Goal: Task Accomplishment & Management: Manage account settings

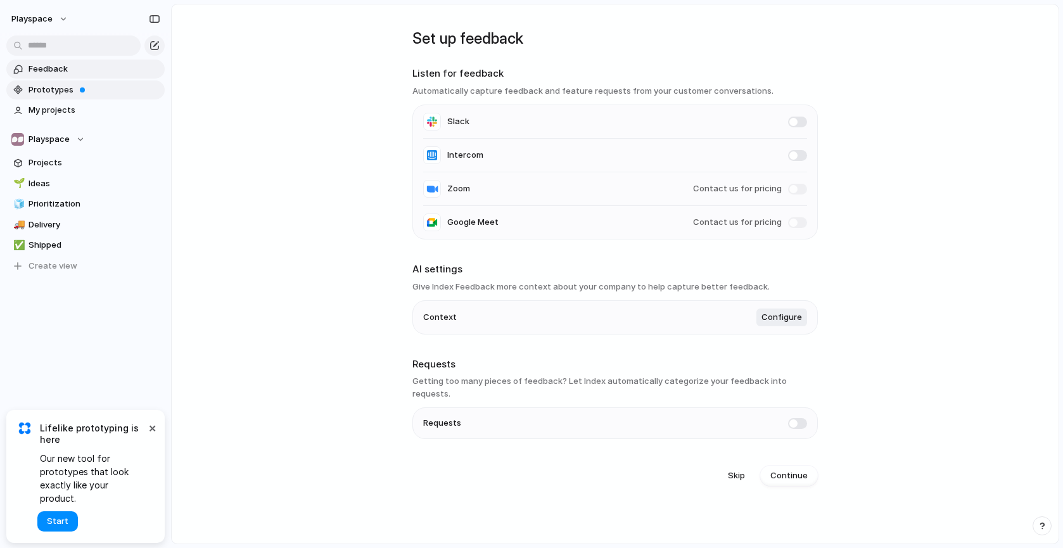
click at [38, 84] on span "Prototypes" at bounding box center [95, 90] width 132 height 13
click at [51, 158] on span "Projects" at bounding box center [95, 163] width 132 height 13
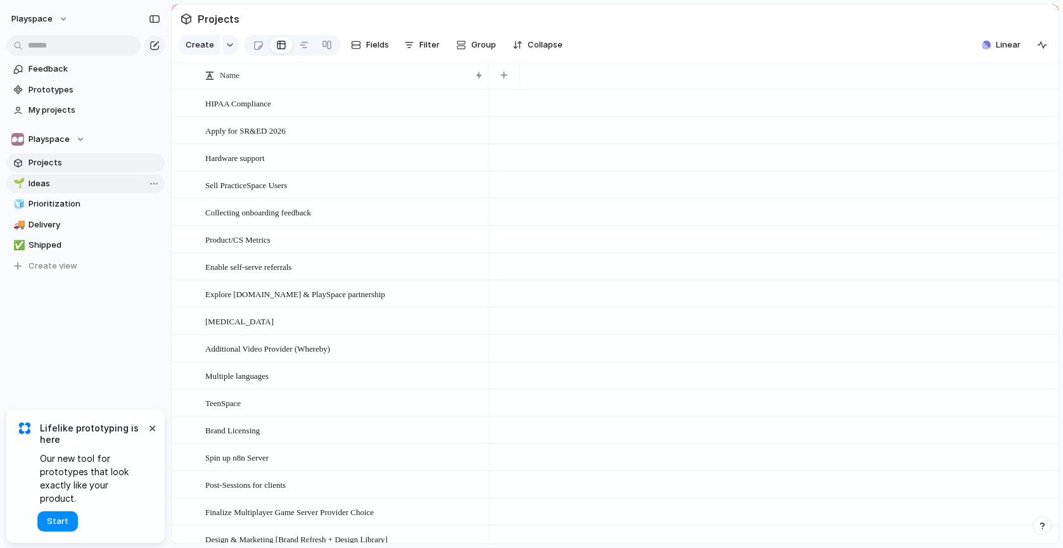
click at [52, 179] on span "Ideas" at bounding box center [95, 183] width 132 height 13
click at [57, 158] on span "Projects" at bounding box center [95, 163] width 132 height 13
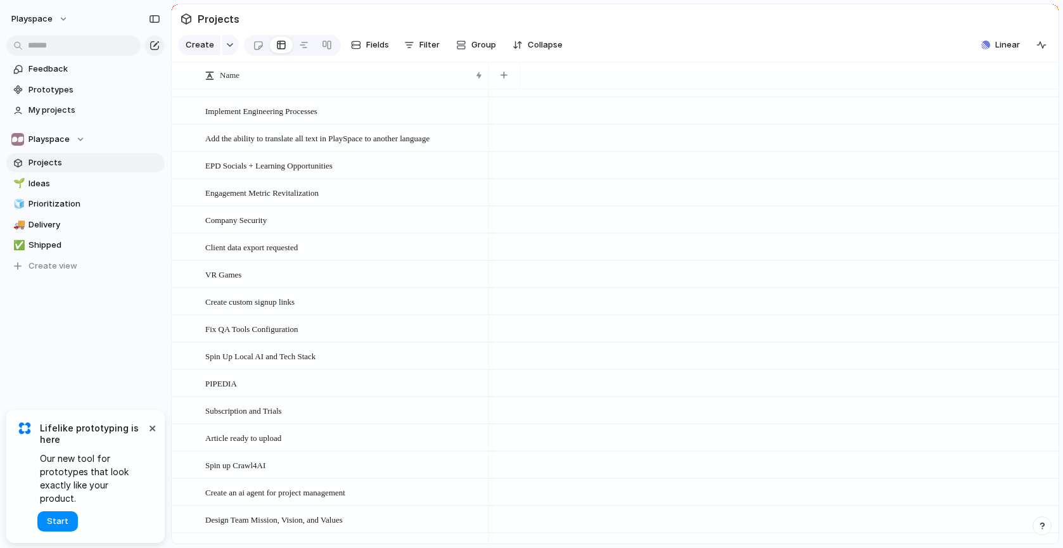
scroll to position [739, 0]
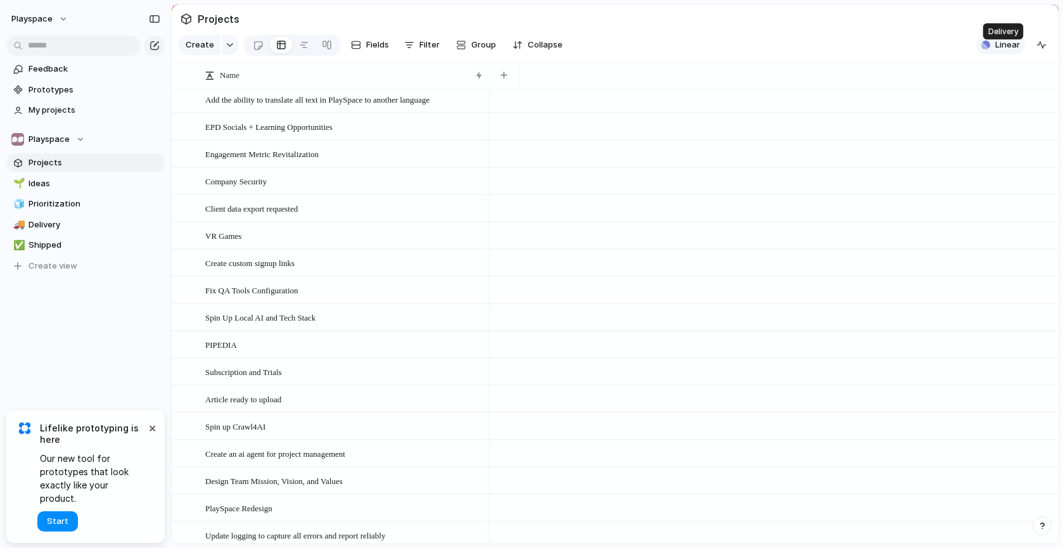
click at [1002, 51] on span "Linear" at bounding box center [1007, 45] width 25 height 13
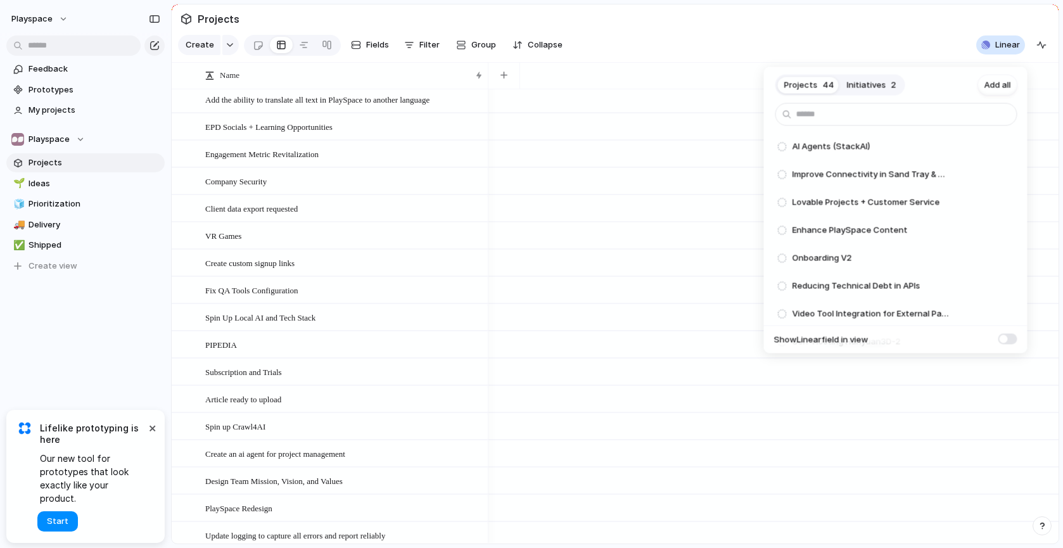
click at [65, 25] on div "Projects 44 Initiatives 2 Add all AI Agents (StackAI) Add Improve Connectivity …" at bounding box center [531, 274] width 1063 height 548
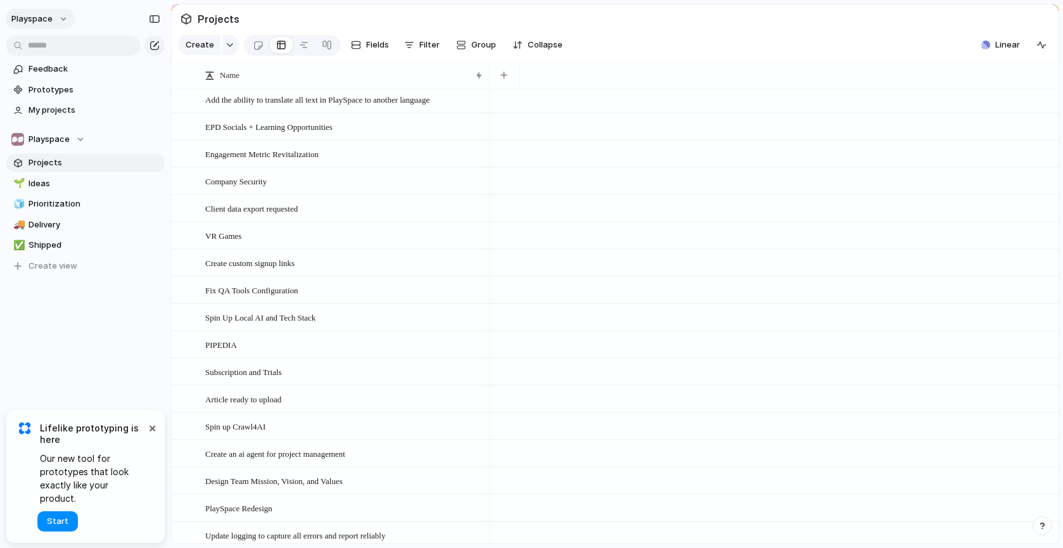
click at [50, 19] on span "playspace" at bounding box center [31, 19] width 41 height 13
click at [48, 49] on span "Settings" at bounding box center [46, 47] width 35 height 13
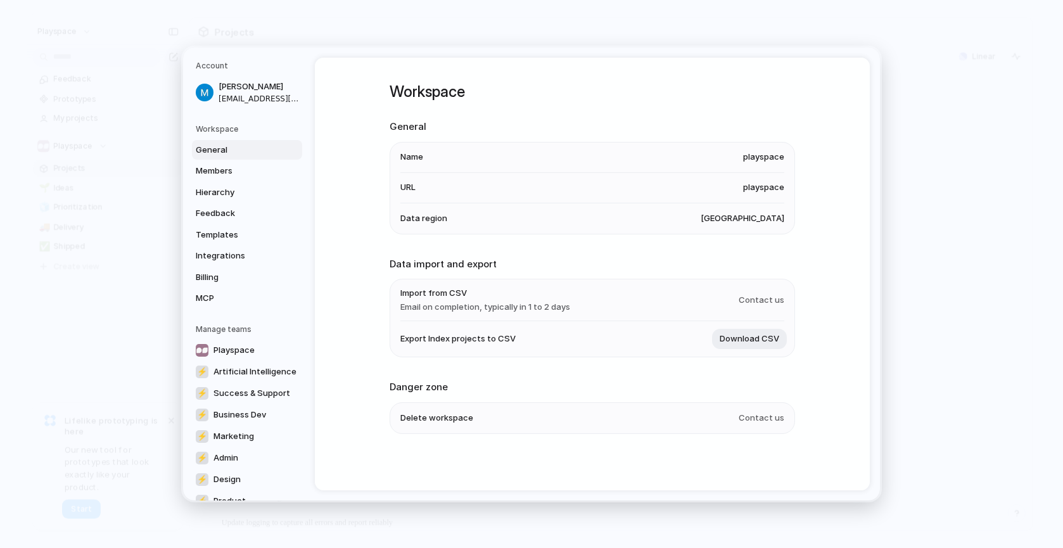
scroll to position [87, 0]
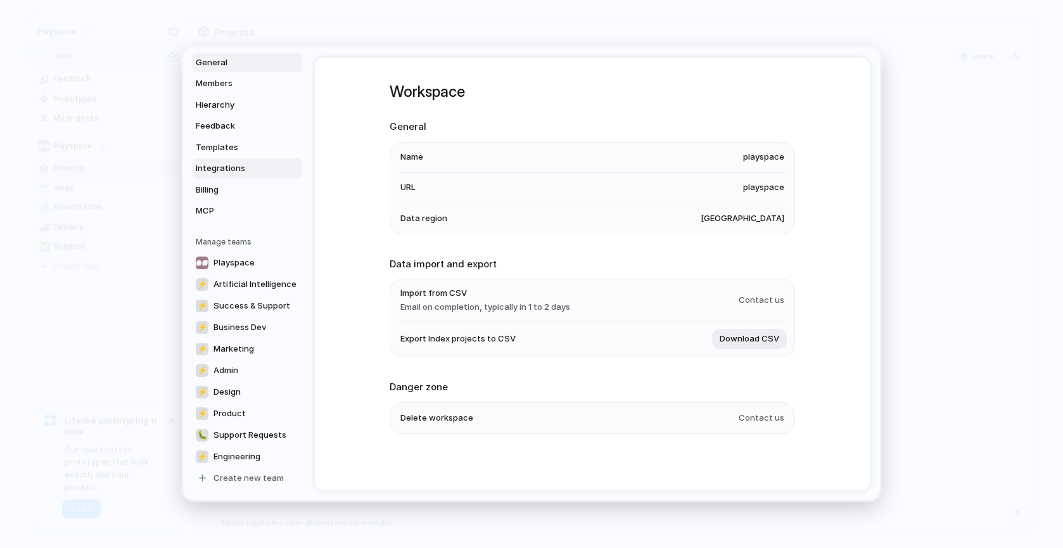
click at [234, 163] on span "Integrations" at bounding box center [236, 168] width 81 height 13
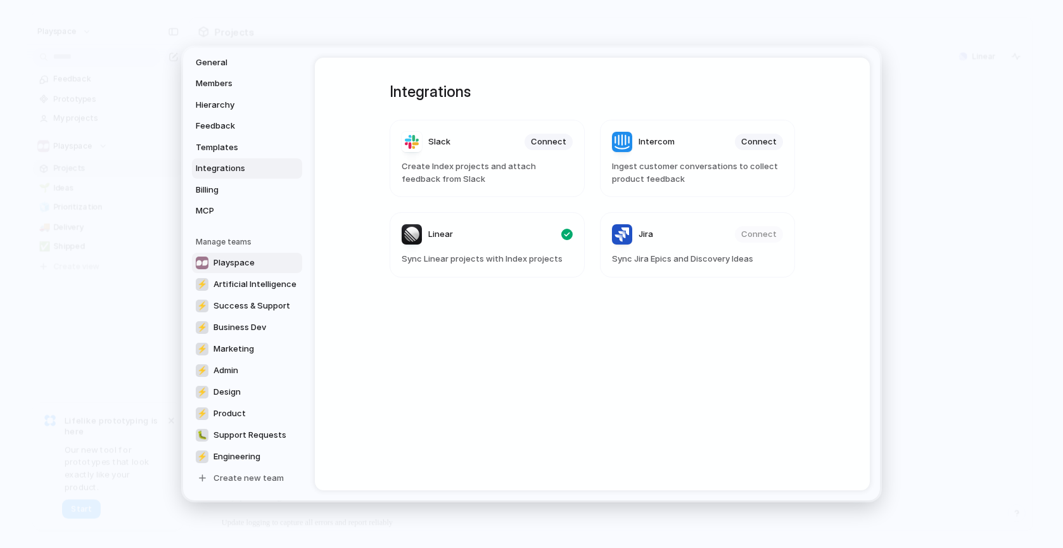
click at [229, 254] on link "Playspace" at bounding box center [247, 263] width 110 height 20
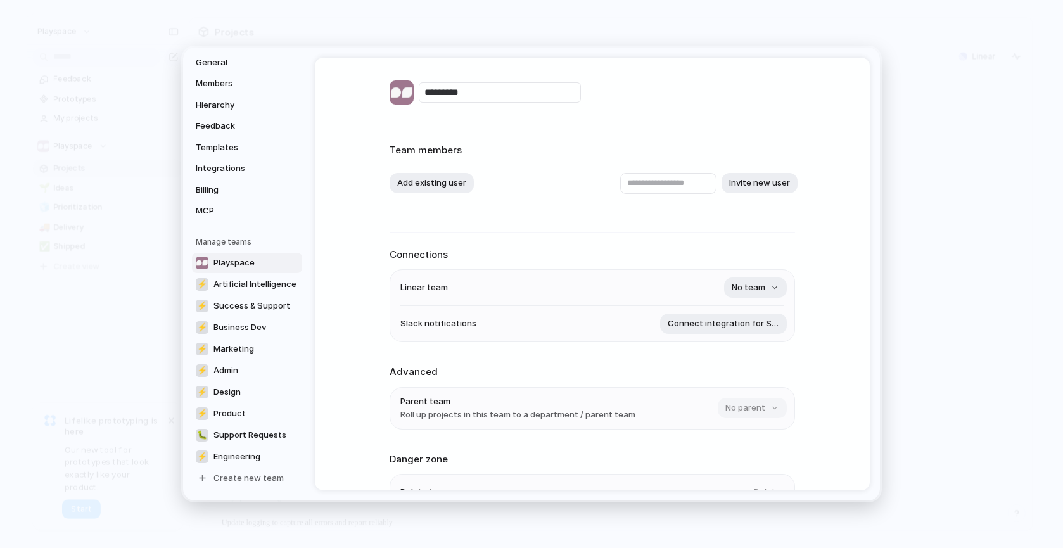
scroll to position [79, 0]
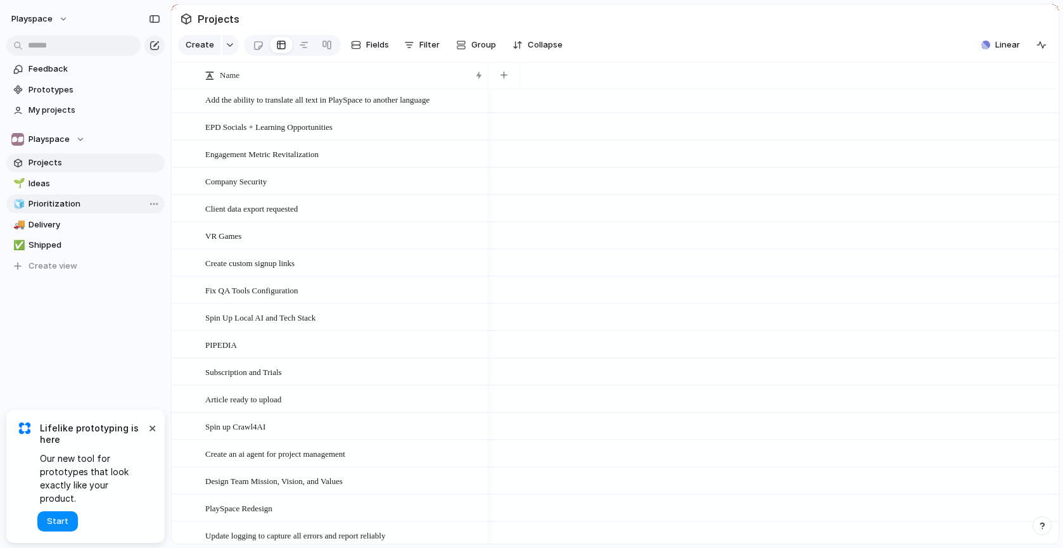
click at [59, 203] on span "Prioritization" at bounding box center [95, 204] width 132 height 13
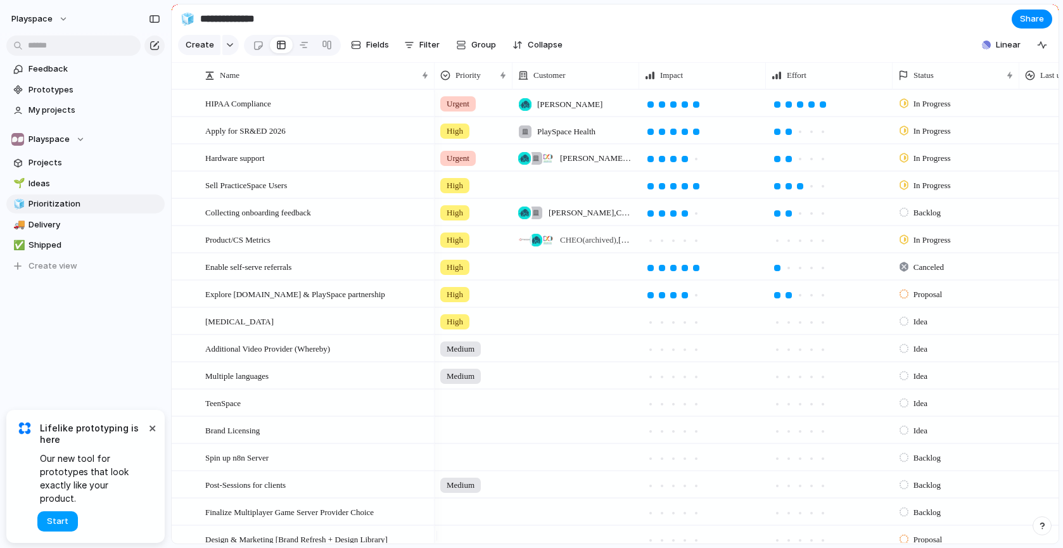
click at [63, 520] on span "Start" at bounding box center [58, 521] width 22 height 13
click at [59, 75] on span "Feedback" at bounding box center [95, 69] width 132 height 13
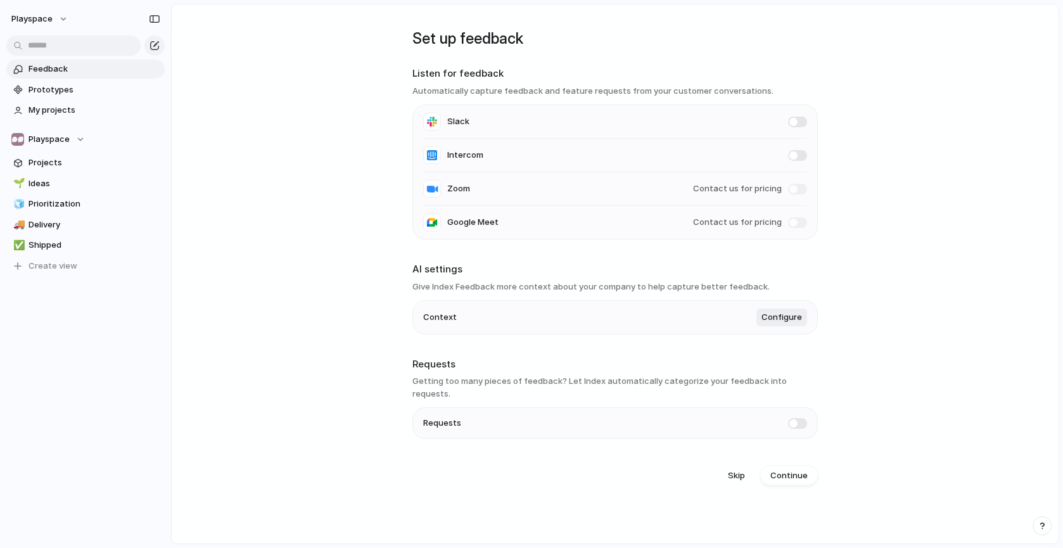
click at [795, 418] on span at bounding box center [797, 423] width 19 height 11
click at [783, 473] on button "Continue" at bounding box center [789, 476] width 58 height 20
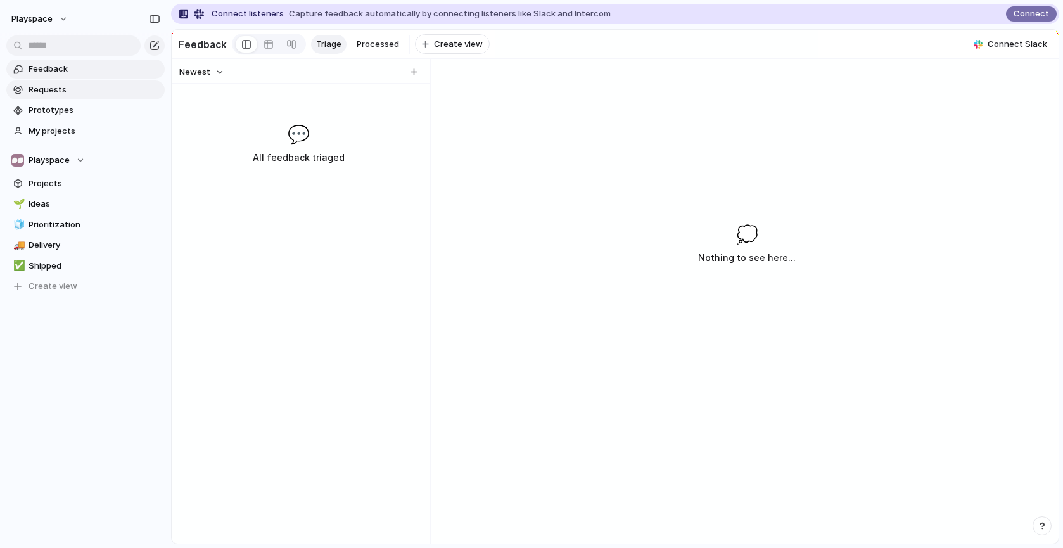
click at [92, 86] on span "Requests" at bounding box center [95, 90] width 132 height 13
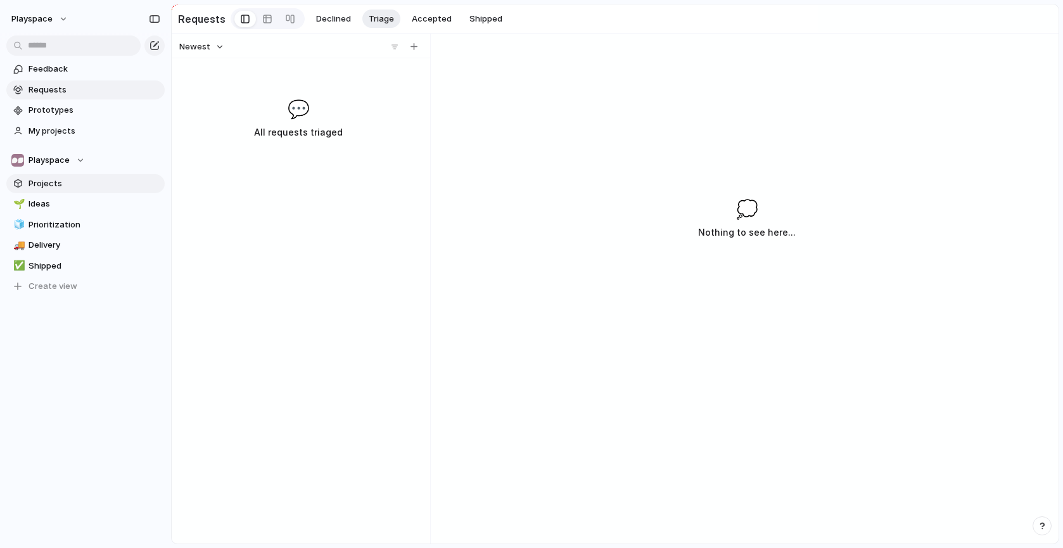
click at [57, 184] on span "Projects" at bounding box center [95, 183] width 132 height 13
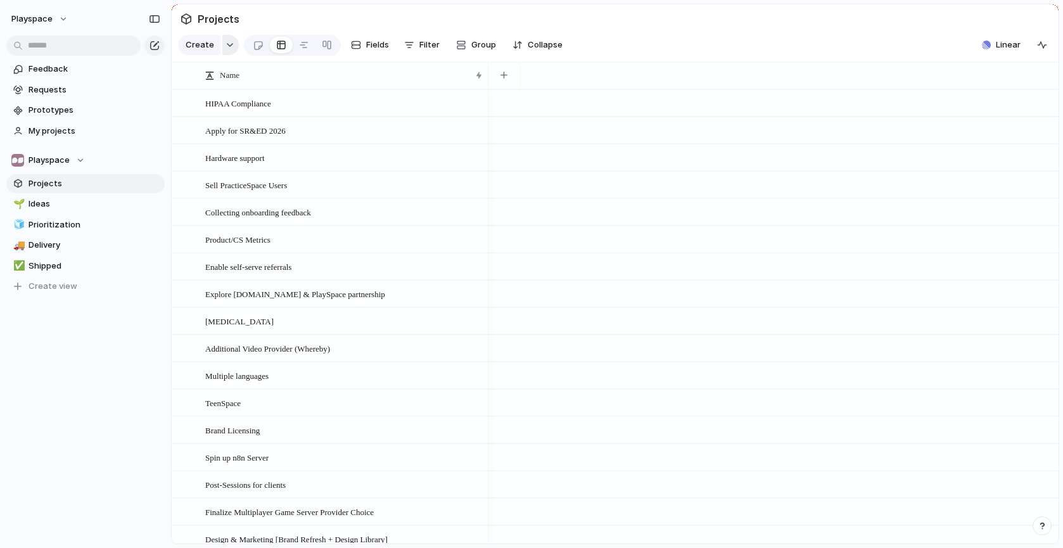
click at [222, 44] on button "button" at bounding box center [230, 45] width 16 height 20
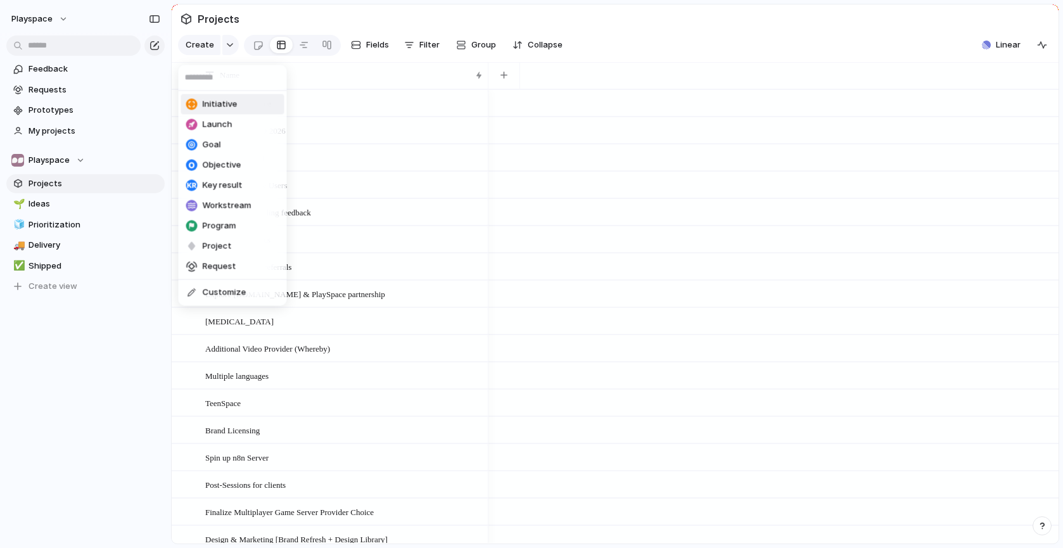
click at [200, 49] on div "Initiative Launch Goal Objective Key result Workstream Program Project Request …" at bounding box center [531, 274] width 1063 height 548
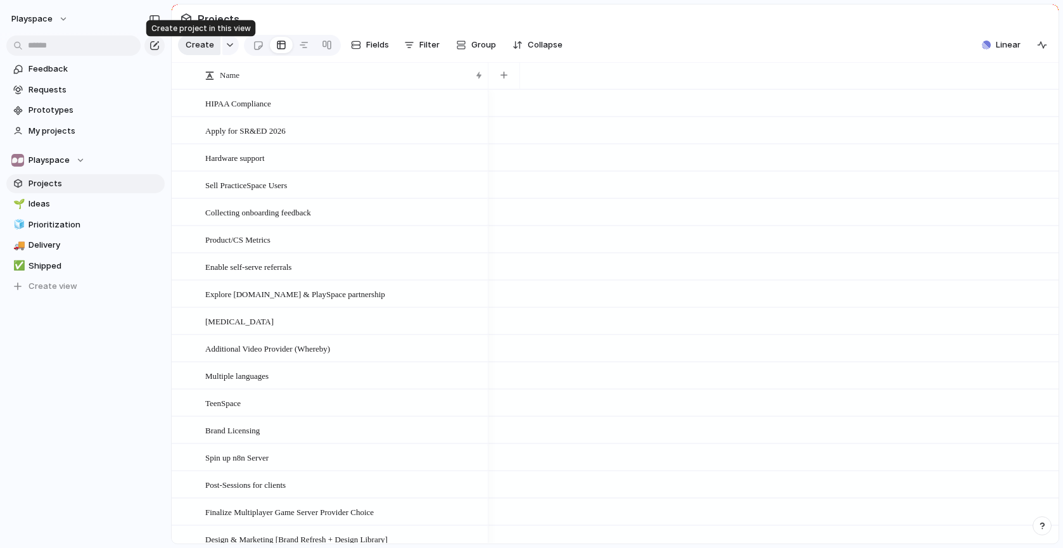
click at [197, 49] on span "Create" at bounding box center [200, 45] width 29 height 13
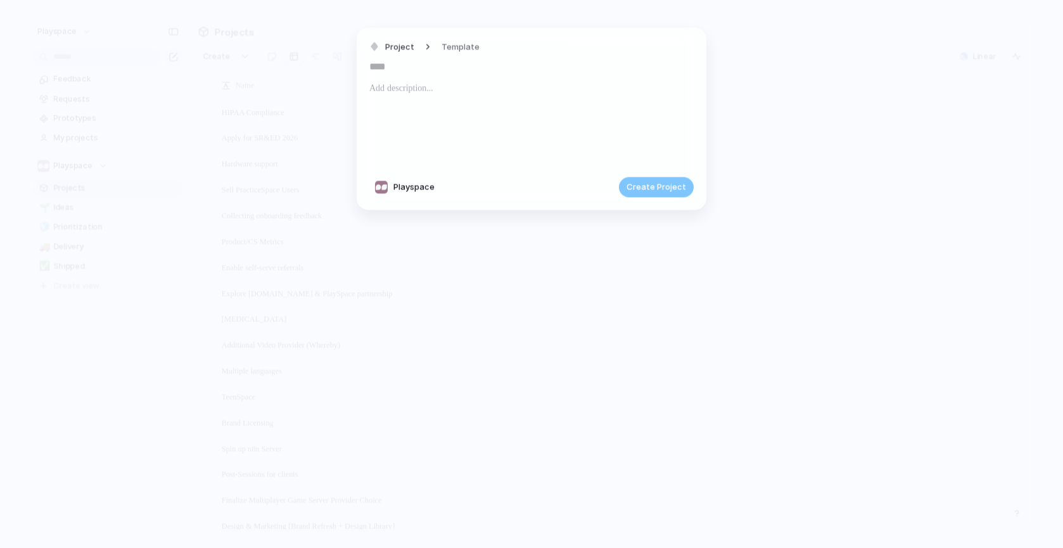
click at [481, 96] on div at bounding box center [531, 123] width 324 height 86
